Goal: Transaction & Acquisition: Register for event/course

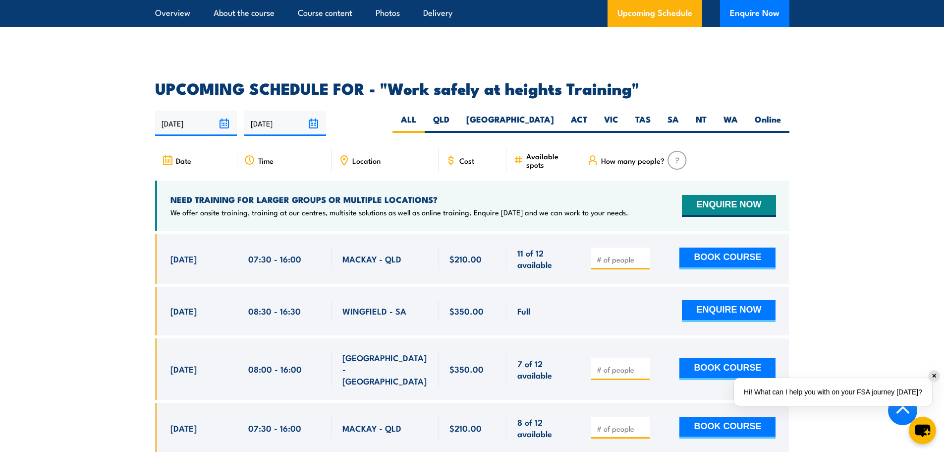
scroll to position [1487, 0]
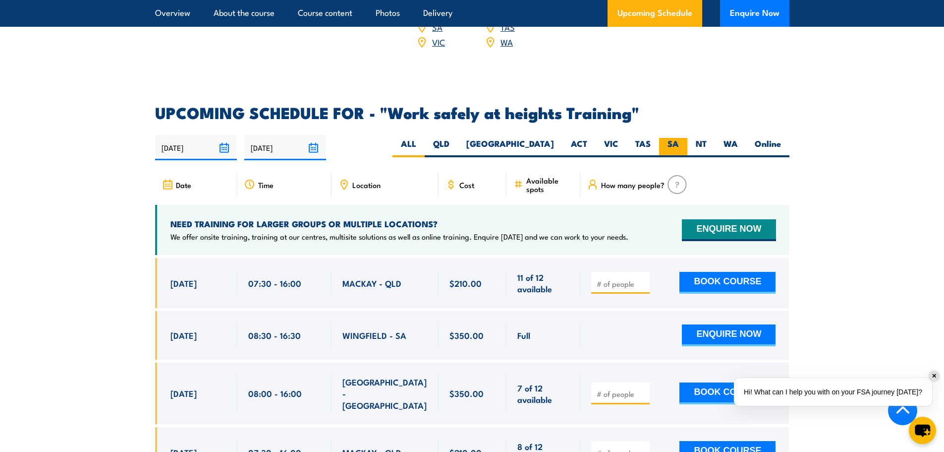
click at [666, 138] on label "SA" at bounding box center [673, 147] width 28 height 19
click at [679, 138] on input "SA" at bounding box center [682, 141] width 6 height 6
radio input "true"
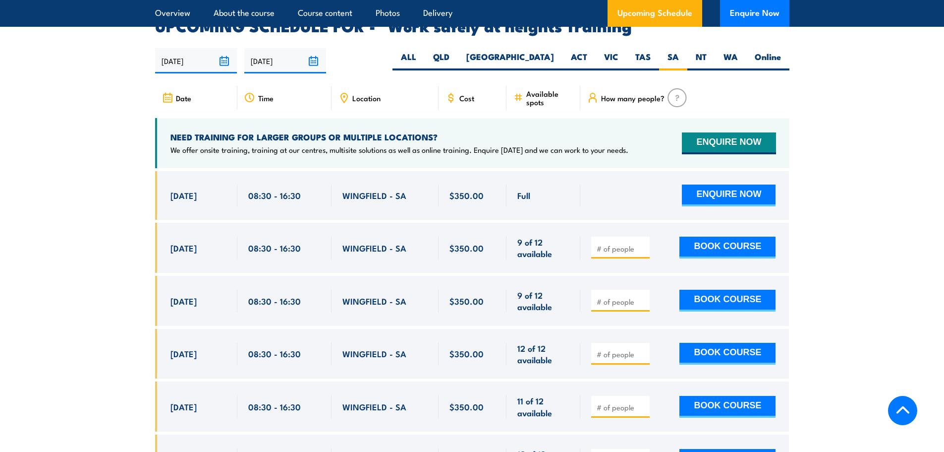
scroll to position [1577, 0]
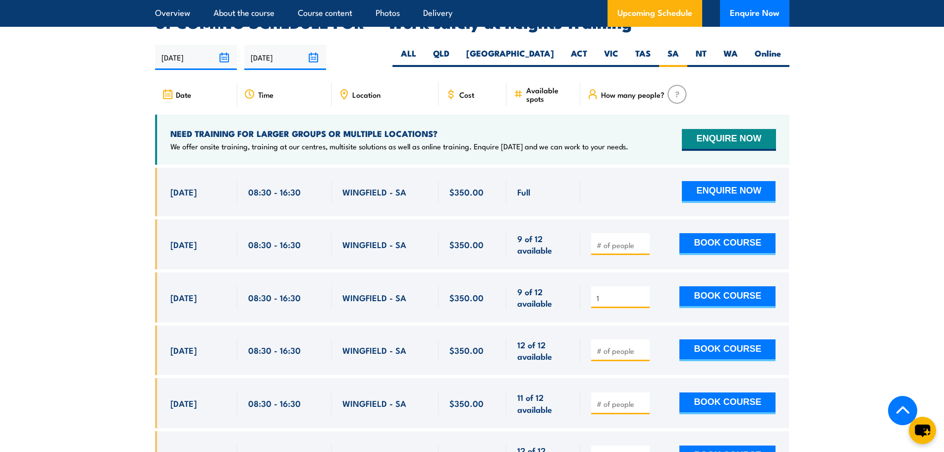
click at [644, 293] on input "1" at bounding box center [622, 298] width 50 height 10
type input "2"
click at [644, 293] on input "2" at bounding box center [622, 298] width 50 height 10
drag, startPoint x: 768, startPoint y: 277, endPoint x: 728, endPoint y: 290, distance: 41.9
click at [768, 286] on button "BOOK COURSE" at bounding box center [728, 297] width 96 height 22
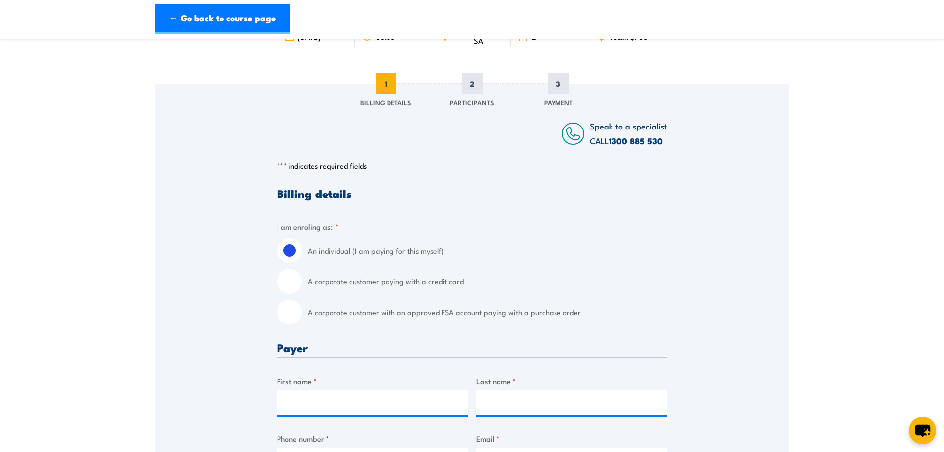
scroll to position [99, 0]
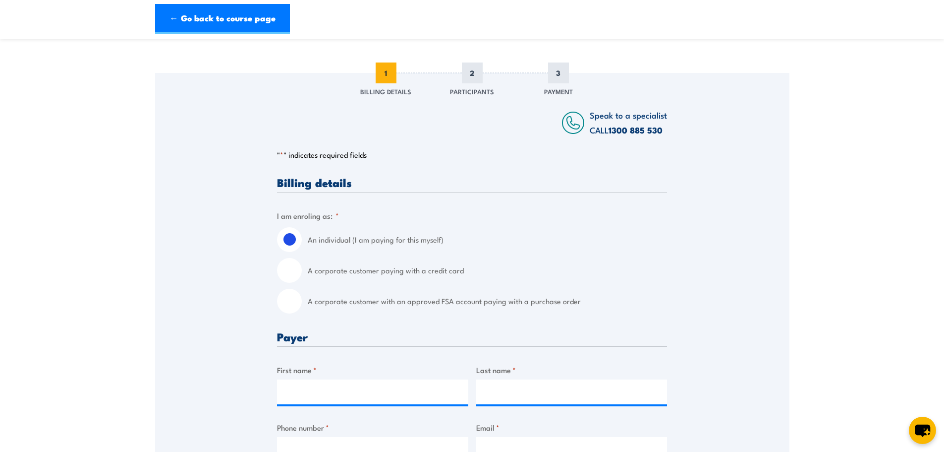
click at [286, 268] on input "A corporate customer paying with a credit card" at bounding box center [289, 270] width 25 height 25
radio input "true"
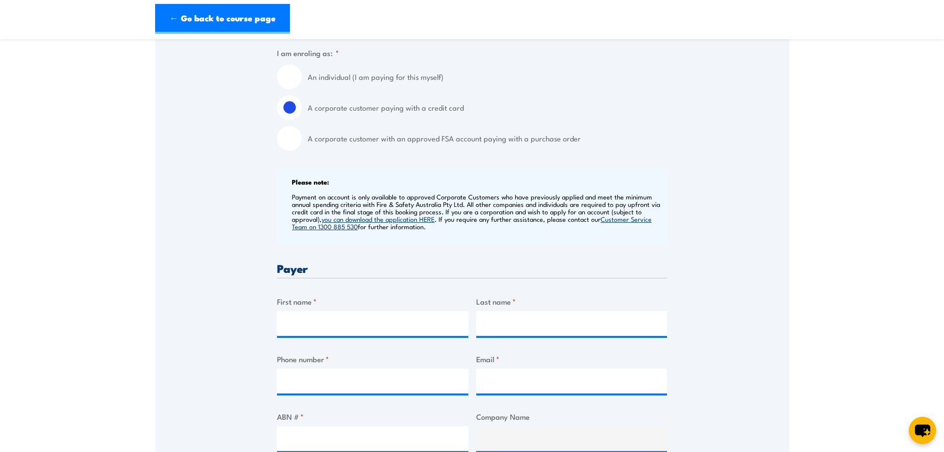
scroll to position [297, 0]
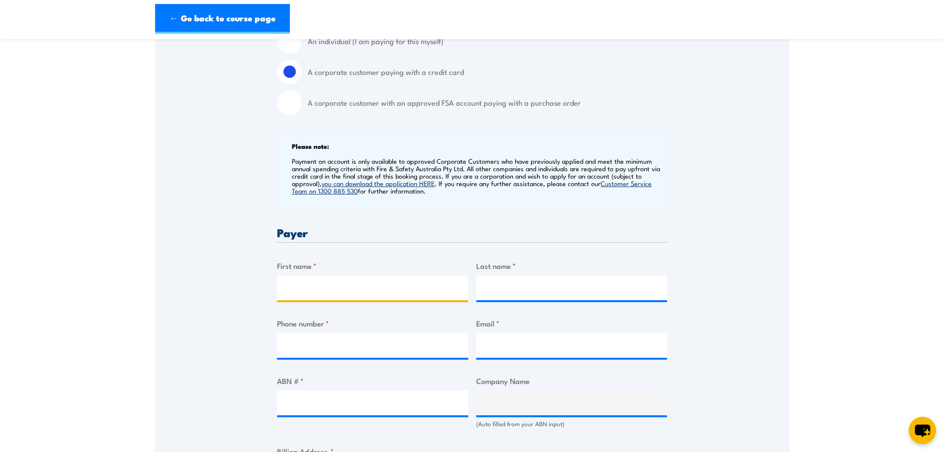
click at [341, 288] on input "First name *" at bounding box center [372, 287] width 191 height 25
type input "James"
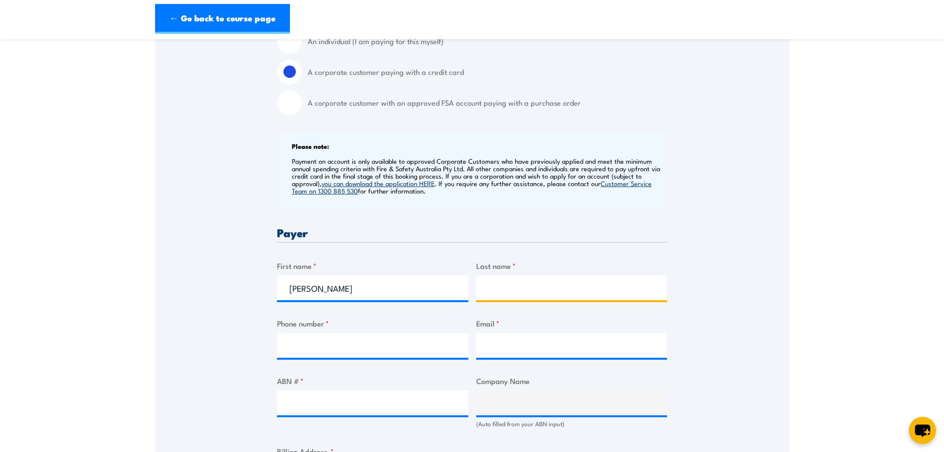
click at [521, 290] on input "Last name *" at bounding box center [571, 287] width 191 height 25
type input "Dickens"
click at [300, 345] on input "Phone number *" at bounding box center [372, 345] width 191 height 25
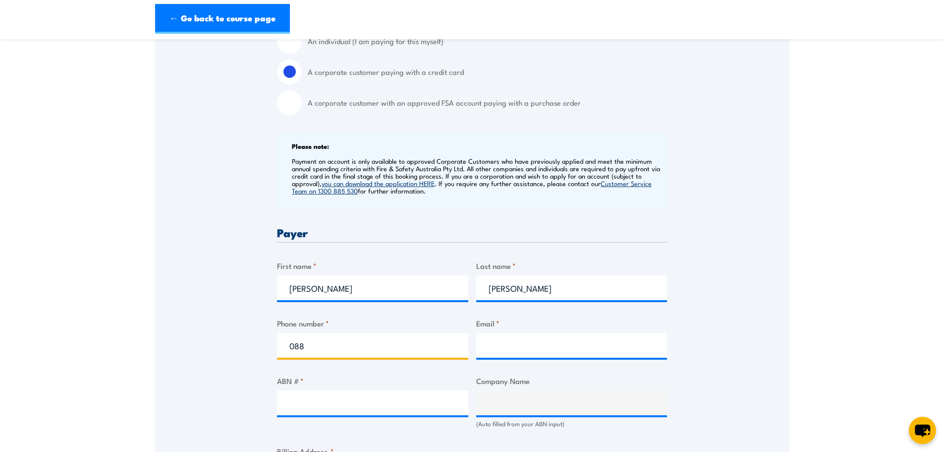
click at [357, 345] on input "088" at bounding box center [372, 345] width 191 height 25
type input "0883427100"
click at [615, 345] on input "Email *" at bounding box center [571, 345] width 191 height 25
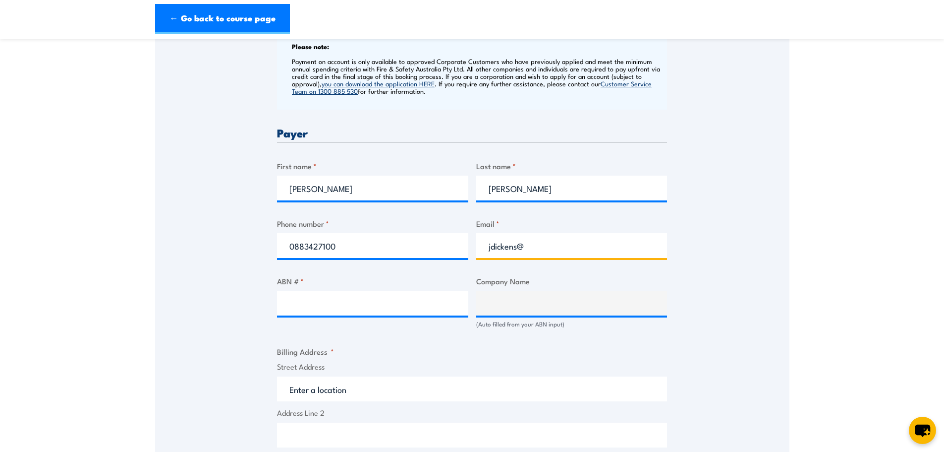
scroll to position [397, 0]
click at [561, 250] on input "jdickens@" at bounding box center [571, 245] width 191 height 25
type input "jdickens@walkerville.sa.gov.au"
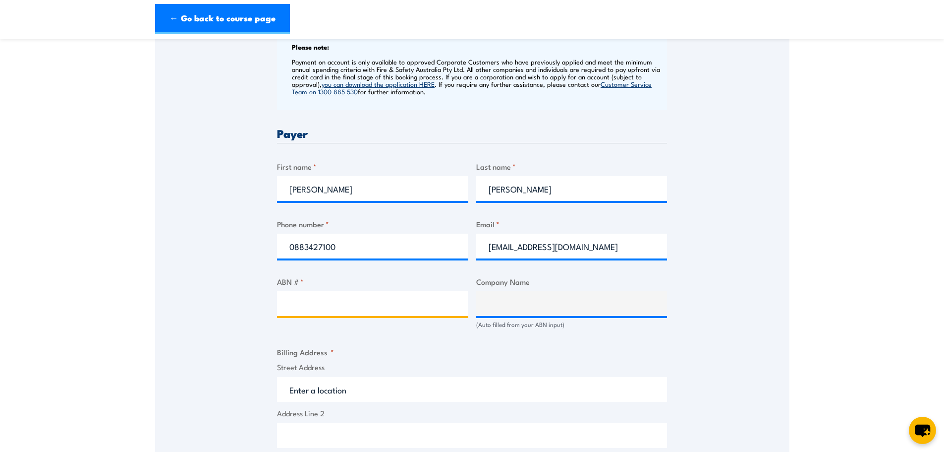
click at [434, 304] on input "ABN # *" at bounding box center [372, 303] width 191 height 25
click at [303, 309] on input "ABN # *" at bounding box center [372, 303] width 191 height 25
type input "49 190 949 882"
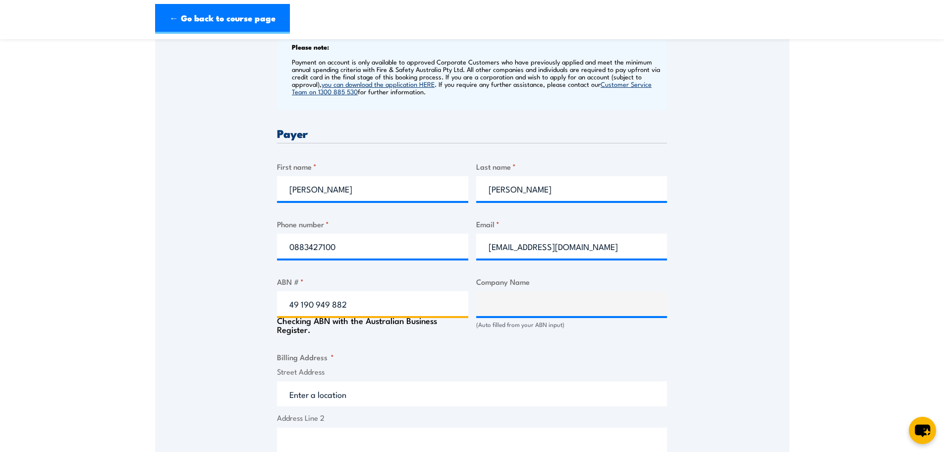
type input "CORPORATION OF THE TOWN OF WALKERVILLE"
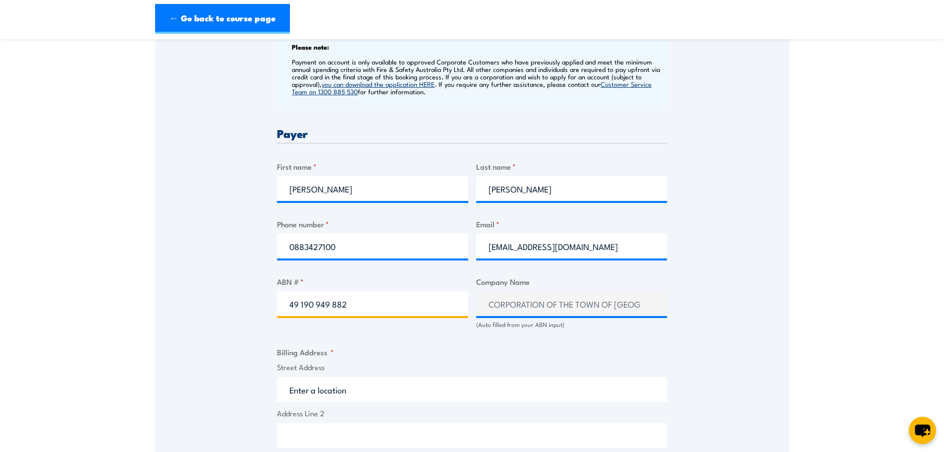
type input "49 190 949 882"
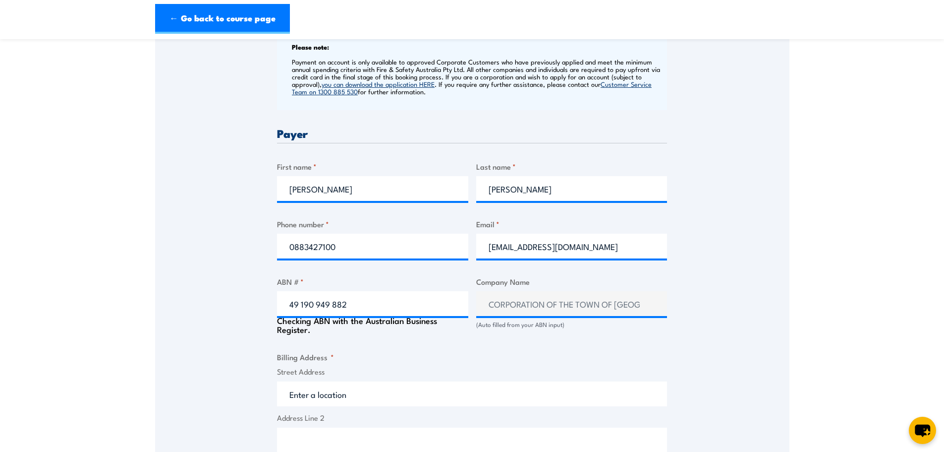
click at [398, 392] on input "Street Address" at bounding box center [472, 393] width 390 height 25
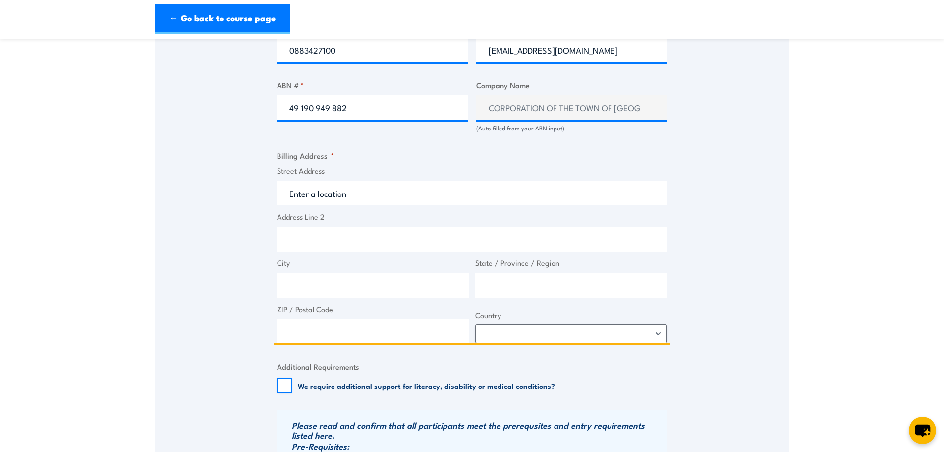
scroll to position [595, 0]
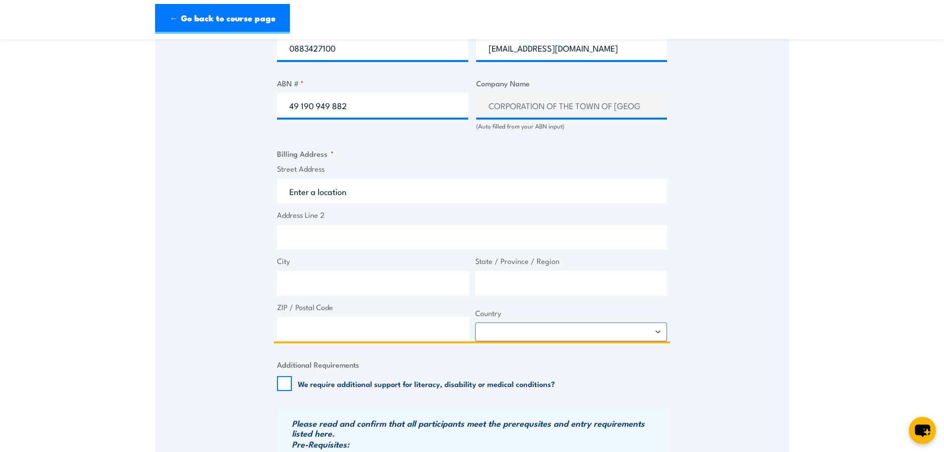
click at [346, 187] on input "Street Address" at bounding box center [472, 190] width 390 height 25
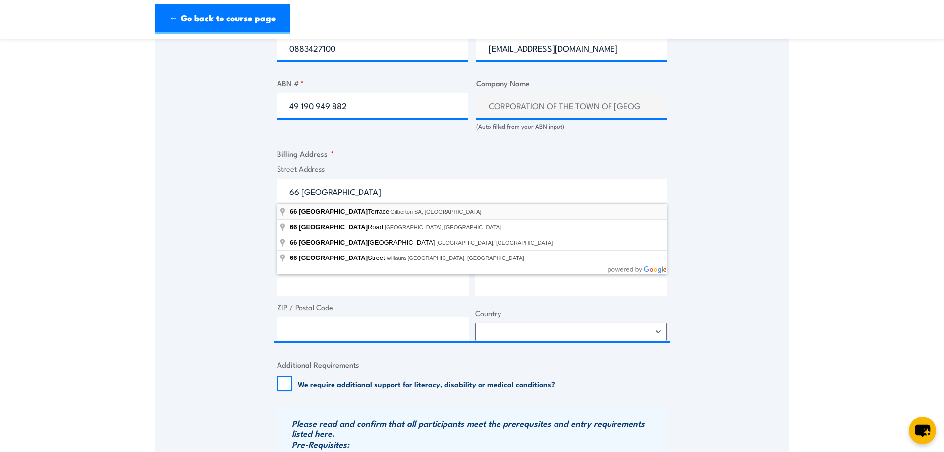
type input "66 Walkerville Terrace, Gilberton SA, Australia"
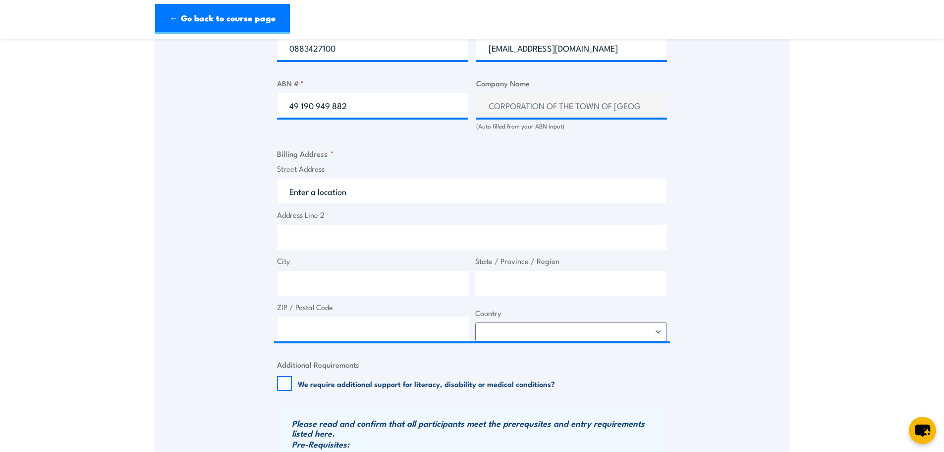
type input "66 Walkerville Terrace"
type input "Gilberton"
type input "South Australia"
type input "5081"
select select "Australia"
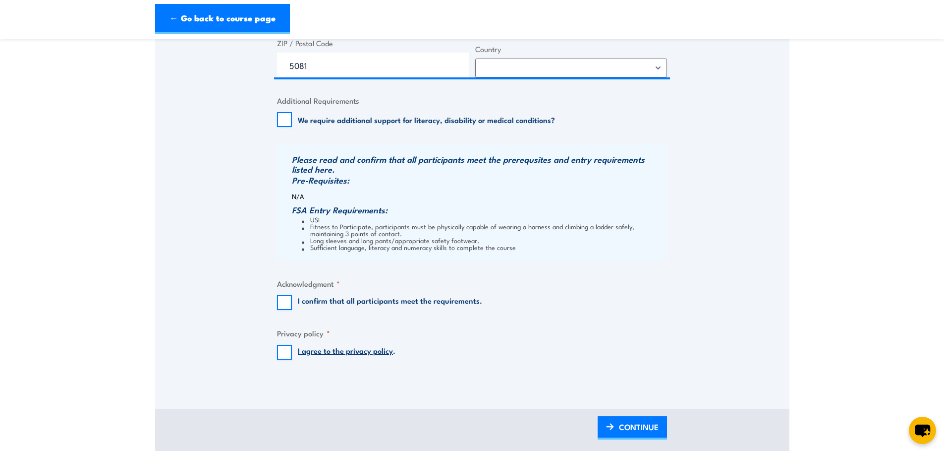
scroll to position [892, 0]
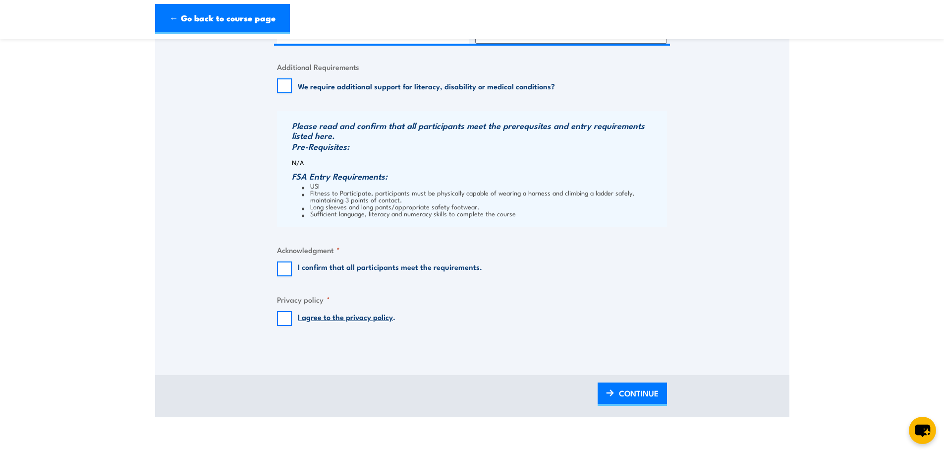
click at [293, 262] on div "I confirm that all participants meet the requirements." at bounding box center [379, 268] width 205 height 15
click at [285, 263] on input "I confirm that all participants meet the requirements." at bounding box center [284, 268] width 15 height 15
checkbox input "true"
click at [284, 321] on input "I agree to the privacy policy ." at bounding box center [284, 318] width 15 height 15
checkbox input "true"
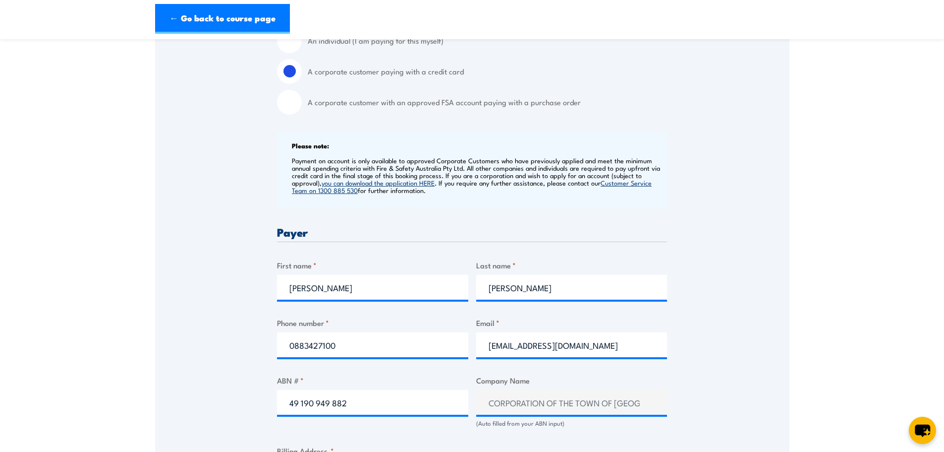
scroll to position [297, 0]
drag, startPoint x: 322, startPoint y: 293, endPoint x: 253, endPoint y: 283, distance: 70.2
click at [253, 283] on div "Speak to a specialist CALL 1300 885 530 CALL 1300 885 530 " * " indicates requi…" at bounding box center [472, 408] width 634 height 1067
type input "Arhian"
drag, startPoint x: 528, startPoint y: 289, endPoint x: 424, endPoint y: 277, distance: 104.8
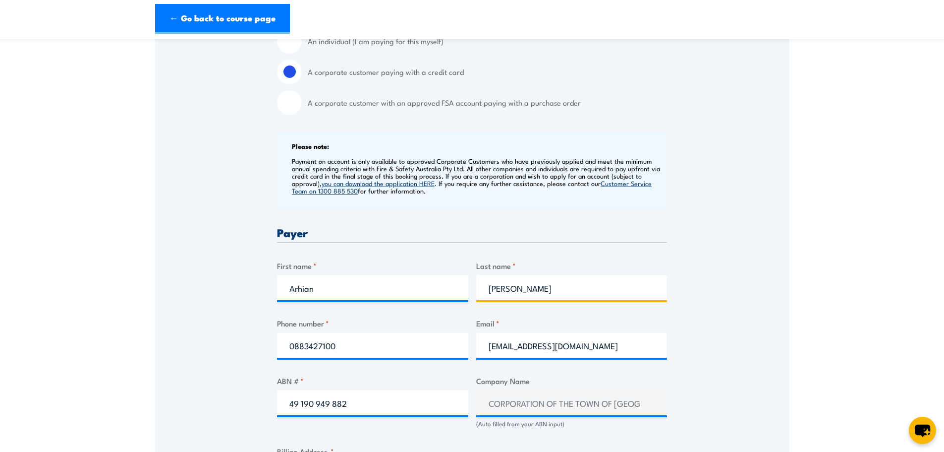
click at [424, 277] on div "Billing details I am enroling as: * An individual (I am paying for this myself)…" at bounding box center [472, 458] width 390 height 960
type input "O'Donnell"
drag, startPoint x: 517, startPoint y: 347, endPoint x: 459, endPoint y: 342, distance: 58.3
click at [459, 342] on div "Billing details I am enroling as: * An individual (I am paying for this myself)…" at bounding box center [472, 458] width 390 height 960
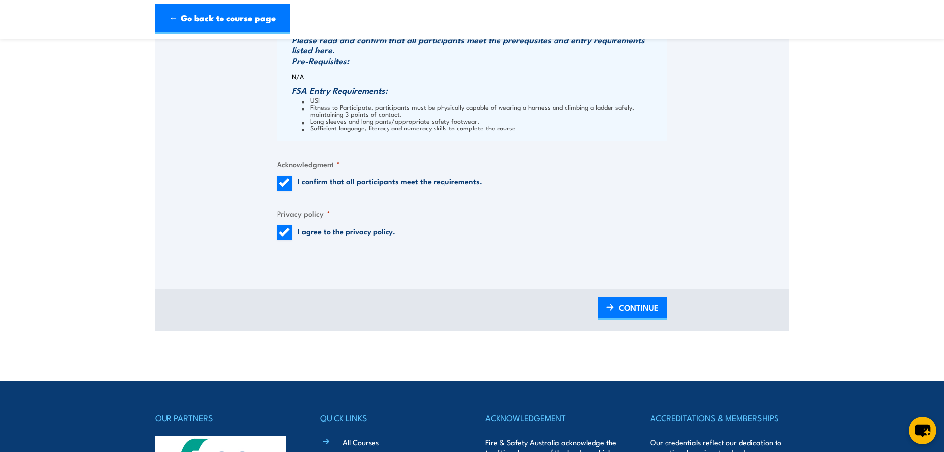
scroll to position [991, 0]
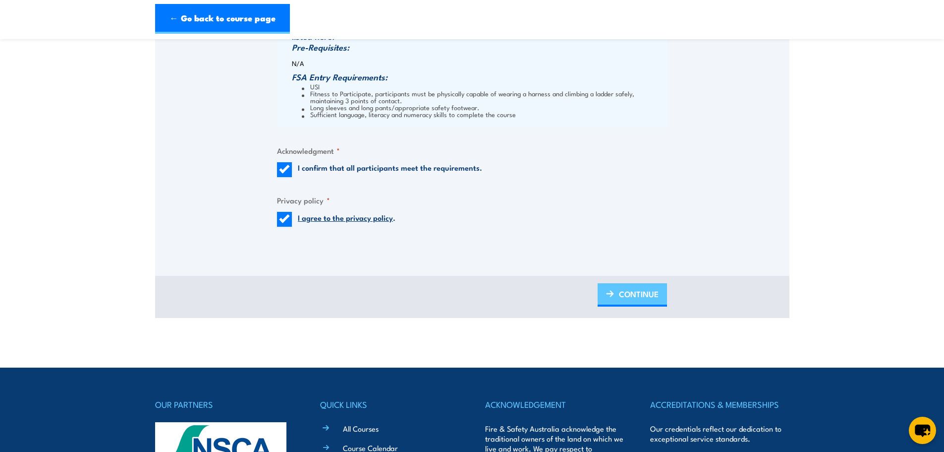
type input "aodonnell@walkerville.sa.gov.au"
drag, startPoint x: 644, startPoint y: 291, endPoint x: 671, endPoint y: 286, distance: 27.3
click at [644, 291] on span "CONTINUE" at bounding box center [639, 294] width 40 height 26
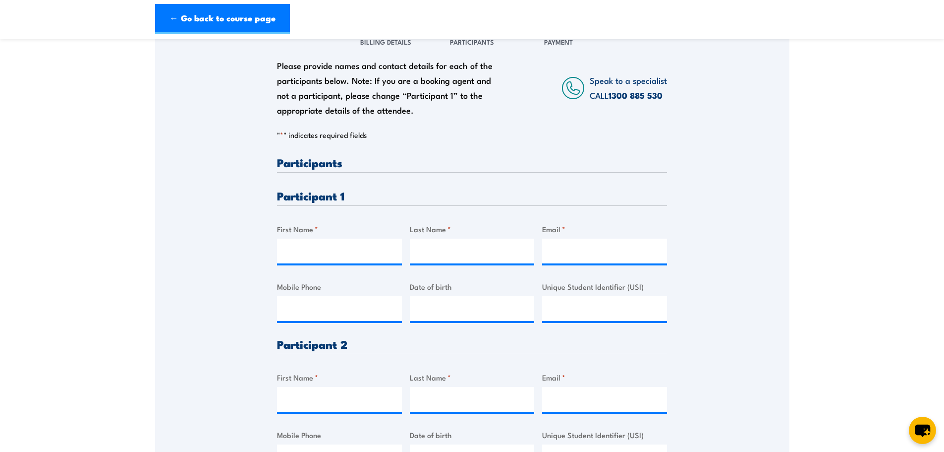
scroll to position [198, 0]
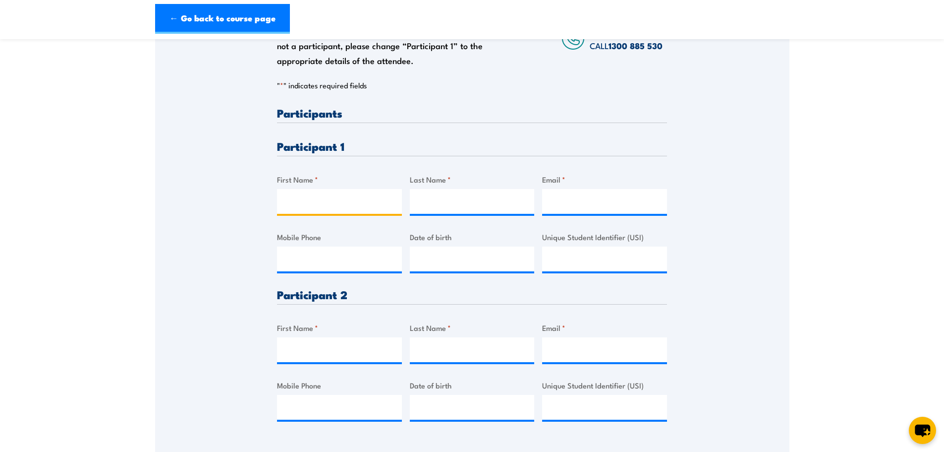
click at [319, 205] on input "First Name *" at bounding box center [339, 201] width 125 height 25
type input "David"
click at [471, 194] on input "Last Name *" at bounding box center [472, 201] width 125 height 25
type input "Muller"
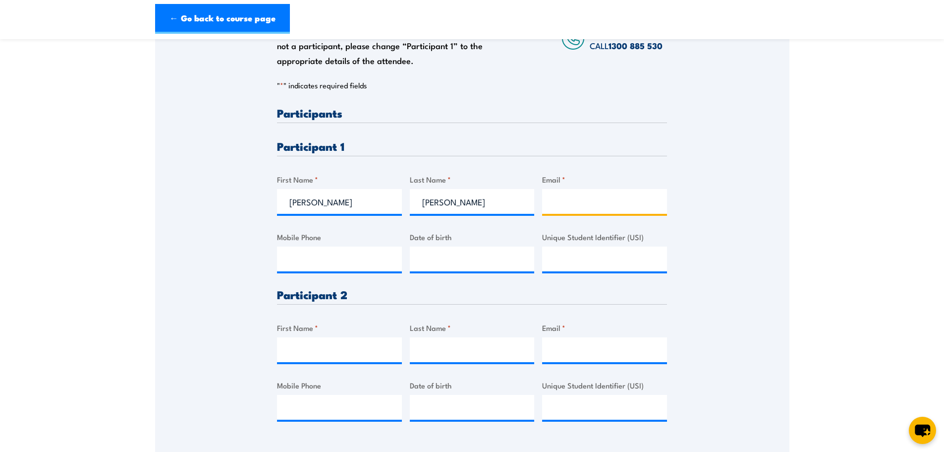
click at [570, 197] on input "Email *" at bounding box center [604, 201] width 125 height 25
type input "dmuller@walkerville.sa.gov.au"
type input "__/__/____"
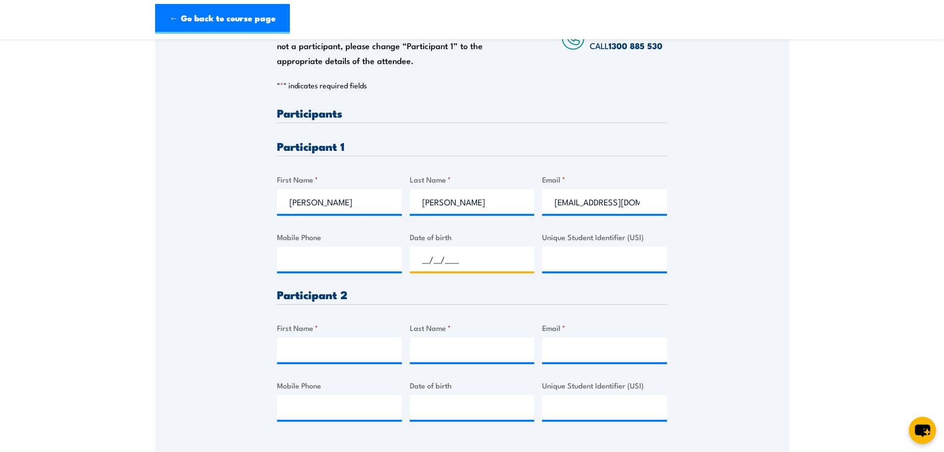
click at [475, 246] on input "__/__/____" at bounding box center [472, 258] width 125 height 25
click at [370, 256] on div at bounding box center [339, 258] width 125 height 25
click at [485, 262] on input "__/__/____" at bounding box center [472, 258] width 125 height 25
type input "18/06/1967"
click at [606, 255] on input "Unique Student Identifier (USI)" at bounding box center [604, 258] width 125 height 25
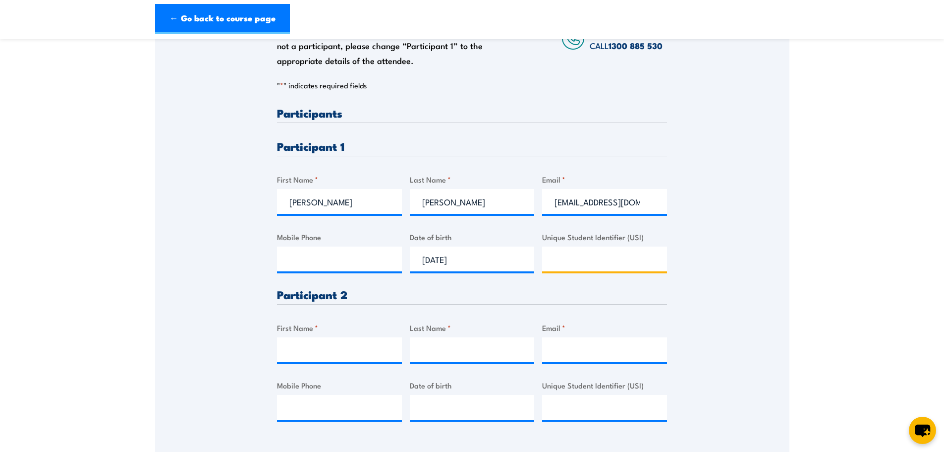
paste input "XHKMYRPNUS"
type input "XHKMYRPNUS"
click at [382, 259] on input "Mobile Phone" at bounding box center [339, 258] width 125 height 25
click at [322, 250] on input "Mobile Phone" at bounding box center [339, 258] width 125 height 25
paste input "0456727313"
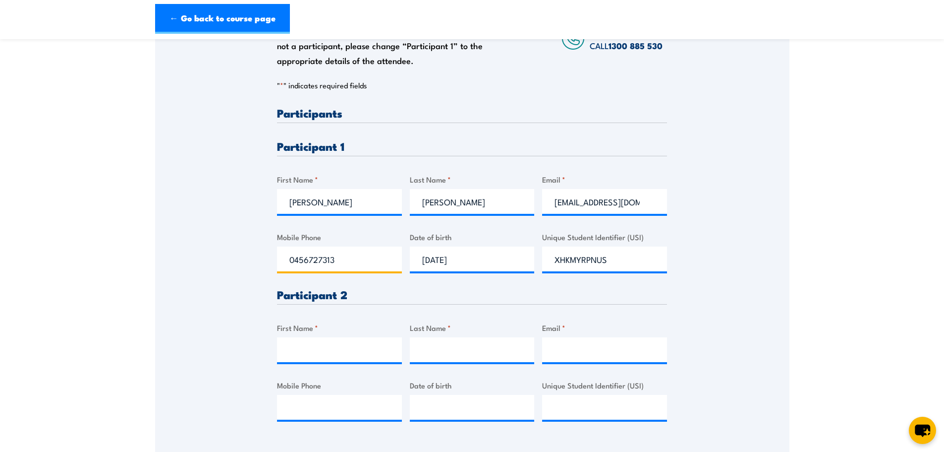
type input "0456727313"
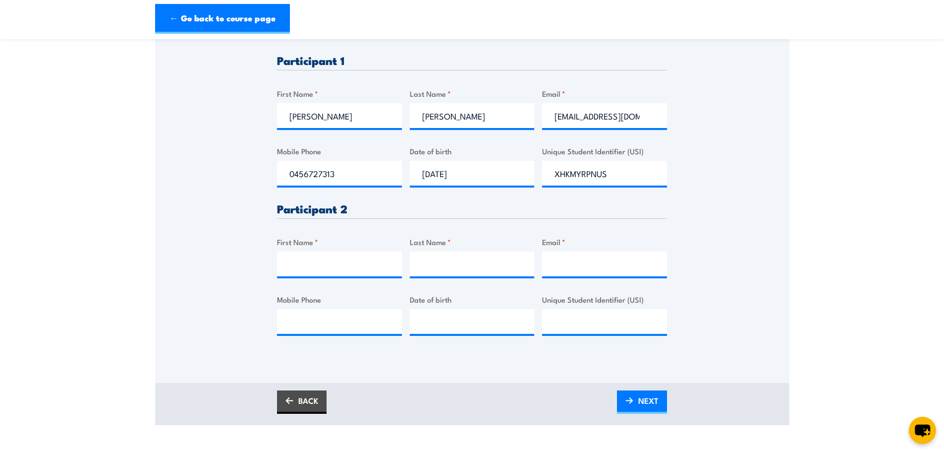
scroll to position [297, 0]
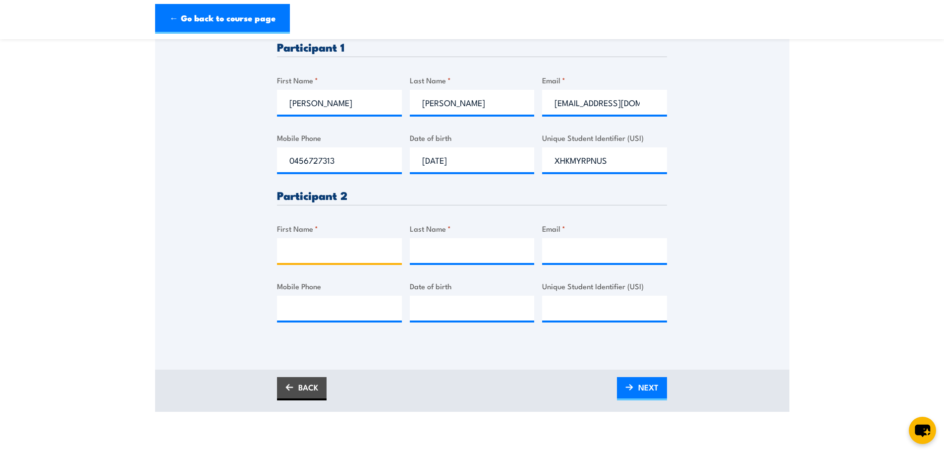
click at [331, 250] on input "First Name *" at bounding box center [339, 250] width 125 height 25
type input "Brendan"
click at [461, 259] on input "Last Name *" at bounding box center [472, 250] width 125 height 25
type input "Spratt"
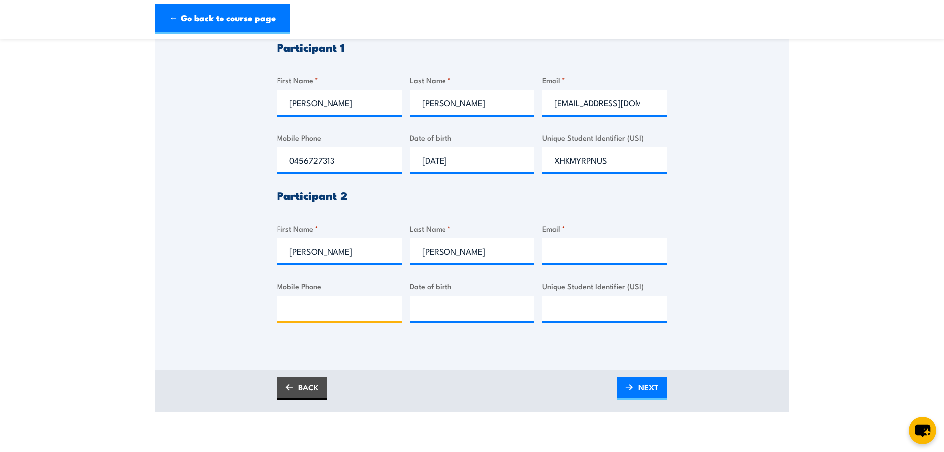
click at [306, 312] on input "Mobile Phone" at bounding box center [339, 307] width 125 height 25
paste input "0477 337 388"
type input "0477 337 388"
click at [587, 255] on input "Email *" at bounding box center [604, 250] width 125 height 25
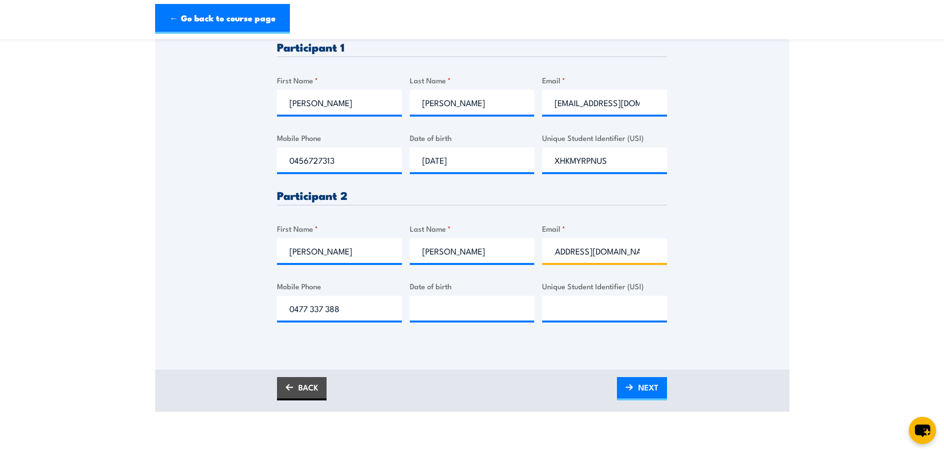
scroll to position [0, 26]
type input "bspratt@walkerville.sa.gov.au"
click at [431, 308] on input "__/__/____" at bounding box center [472, 307] width 125 height 25
type input "06/06/1984"
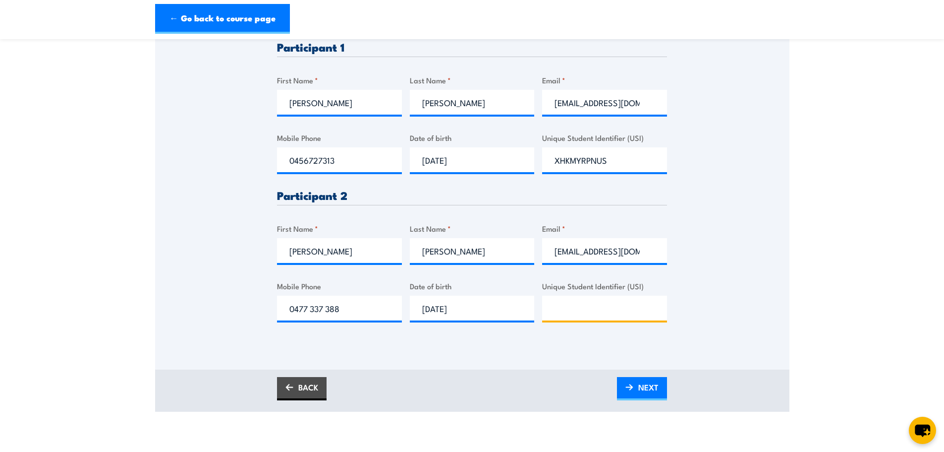
click at [602, 305] on input "Unique Student Identifier (USI)" at bounding box center [604, 307] width 125 height 25
paste input "ZEFX7BAJ9X"
type input "ZEFX7BAJ9X"
drag, startPoint x: 730, startPoint y: 351, endPoint x: 672, endPoint y: 369, distance: 61.2
click at [730, 351] on div "Please provide names and contact details for each of the participants below. No…" at bounding box center [472, 122] width 634 height 495
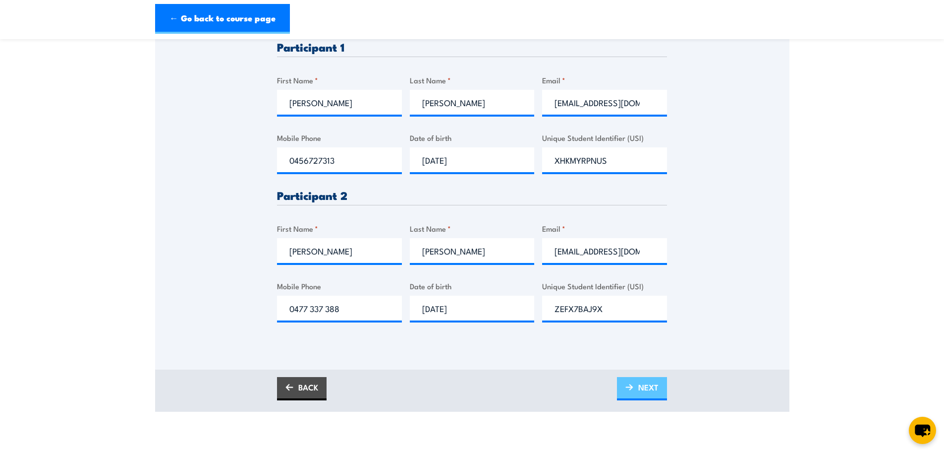
click at [649, 384] on span "NEXT" at bounding box center [648, 387] width 20 height 26
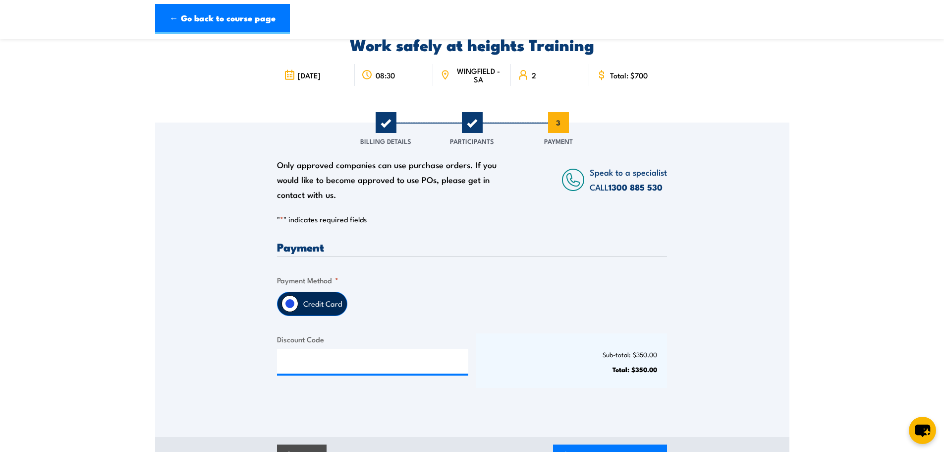
scroll to position [198, 0]
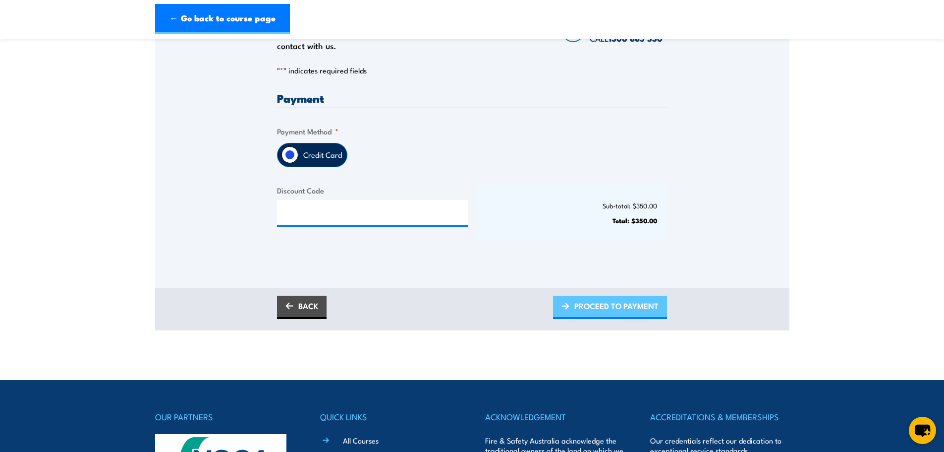
click at [646, 313] on span "PROCEED TO PAYMENT" at bounding box center [617, 305] width 84 height 26
